Goal: Entertainment & Leisure: Consume media (video, audio)

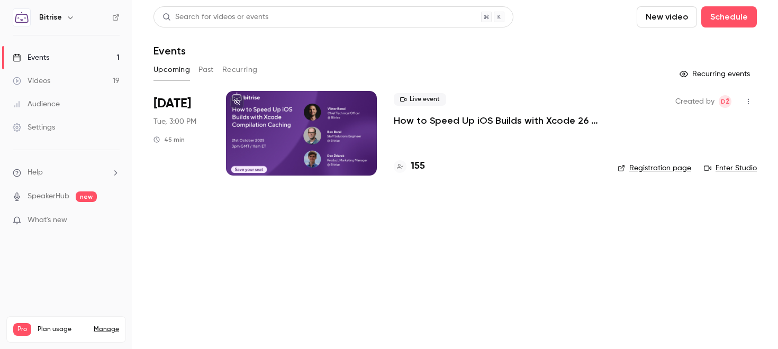
click at [64, 79] on link "Videos 19" at bounding box center [66, 80] width 132 height 23
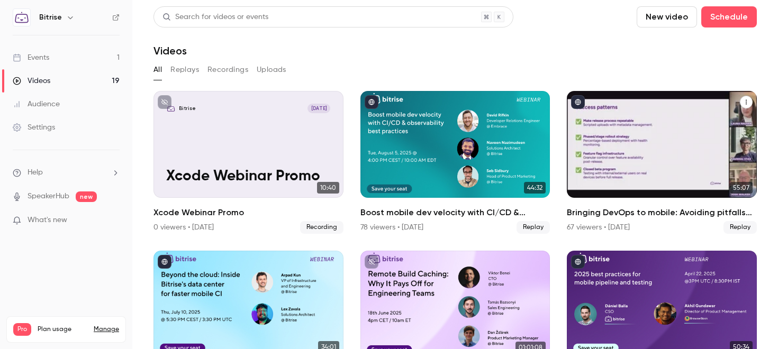
click at [631, 121] on div "Bringing DevOps to mobile: Avoiding pitfalls and unlocking velocity" at bounding box center [662, 144] width 190 height 107
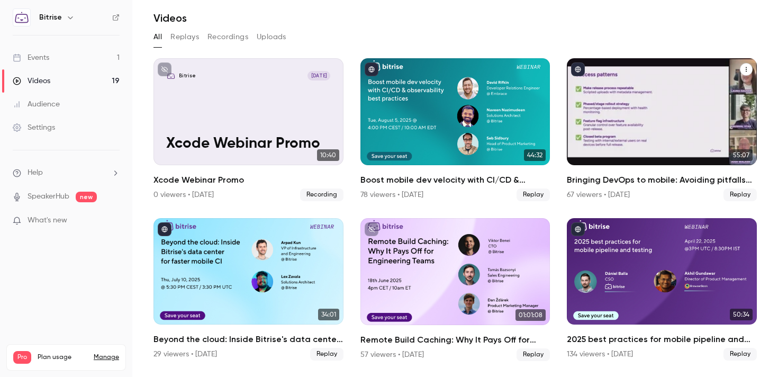
scroll to position [37, 0]
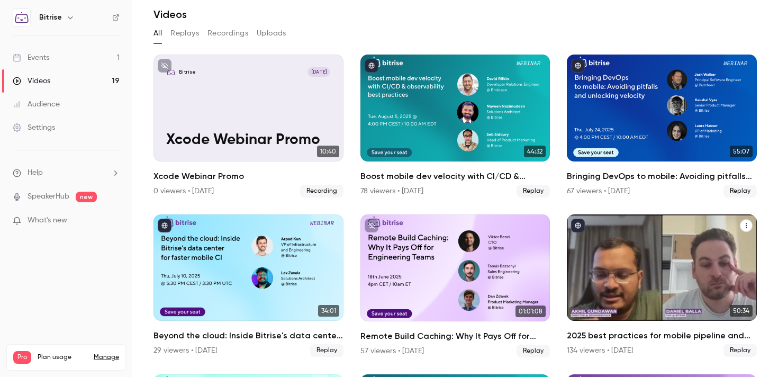
click at [627, 255] on div "2025 best practices for mobile pipeline and testing" at bounding box center [662, 267] width 190 height 107
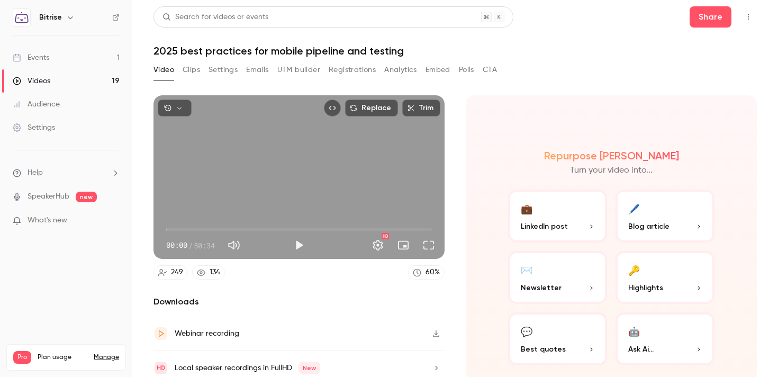
click at [333, 73] on button "Registrations" at bounding box center [352, 69] width 47 height 17
